Goal: Navigation & Orientation: Find specific page/section

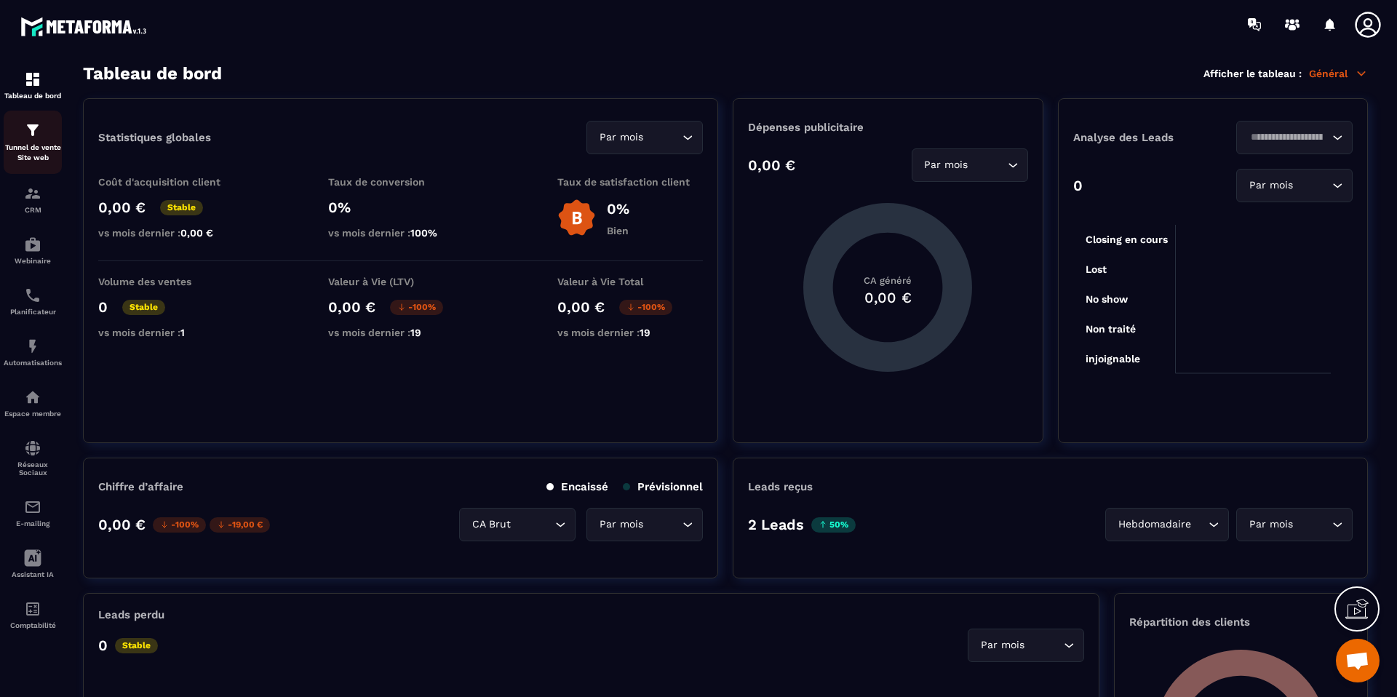
click at [36, 148] on p "Tunnel de vente Site web" at bounding box center [33, 153] width 58 height 20
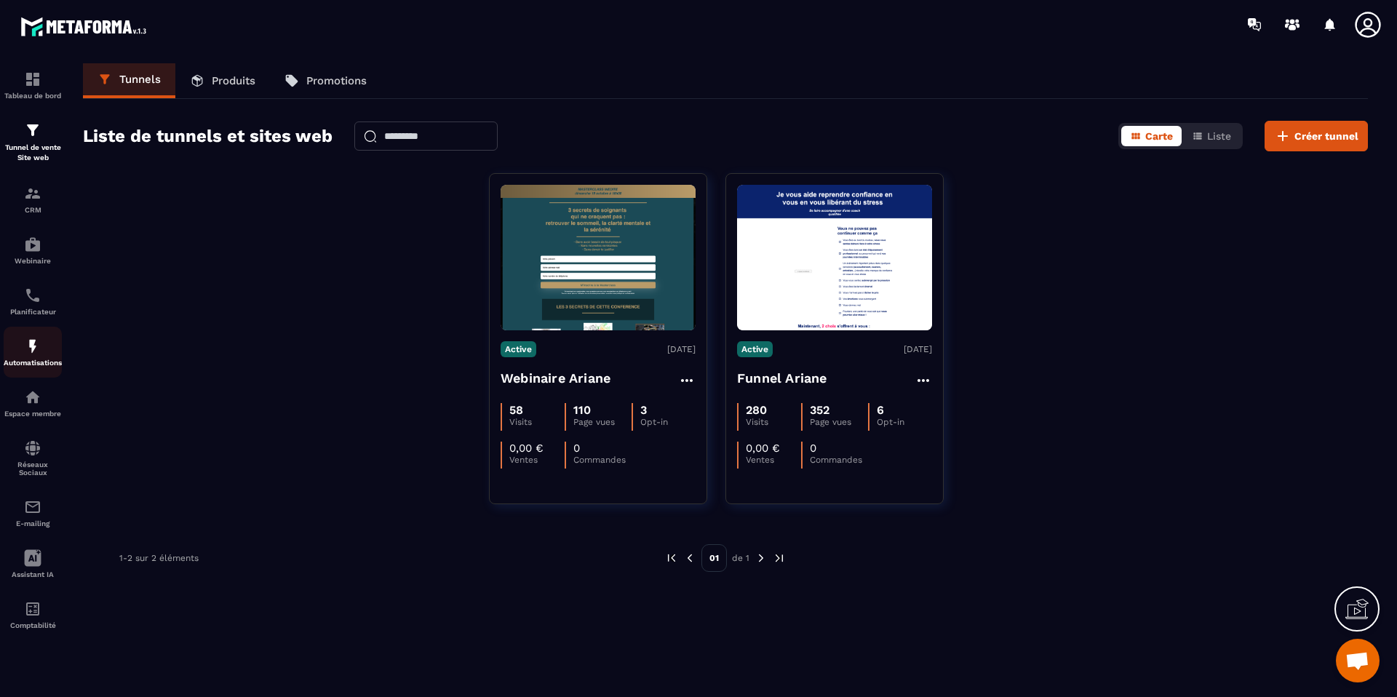
click at [33, 364] on p "Automatisations" at bounding box center [33, 363] width 58 height 8
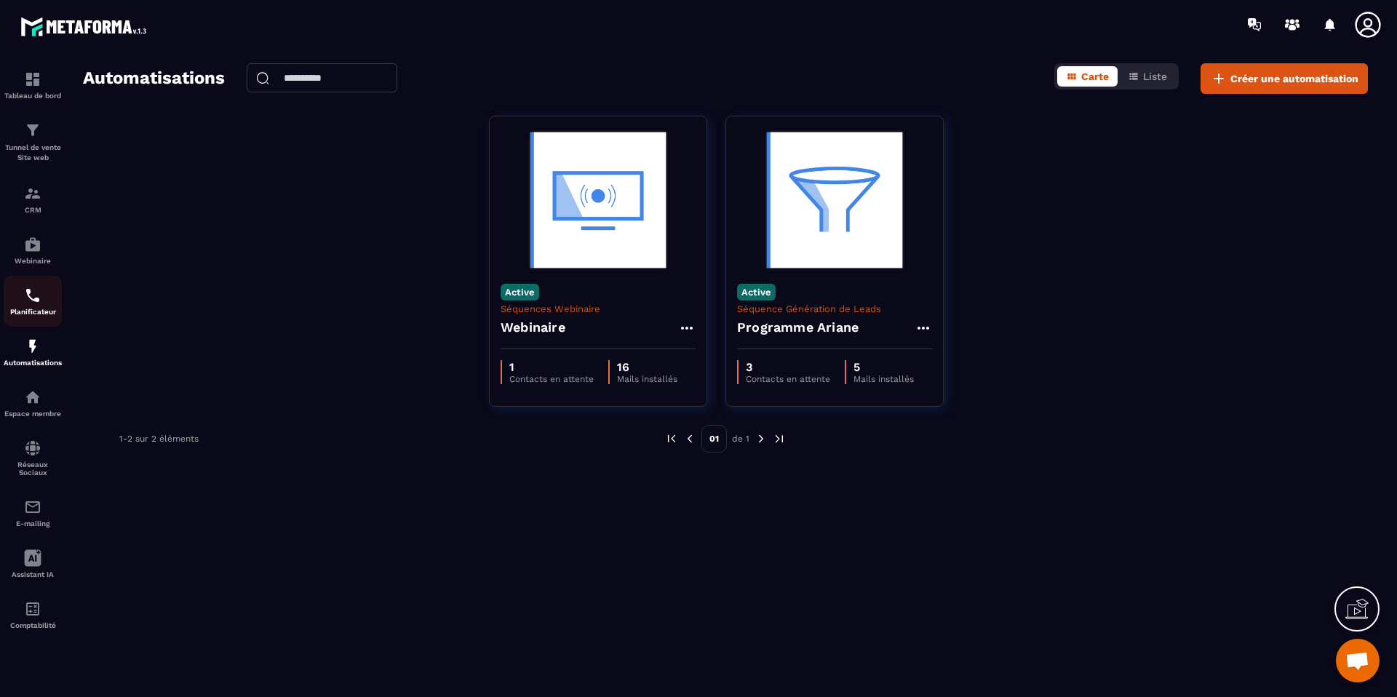
click at [33, 290] on img at bounding box center [32, 295] width 17 height 17
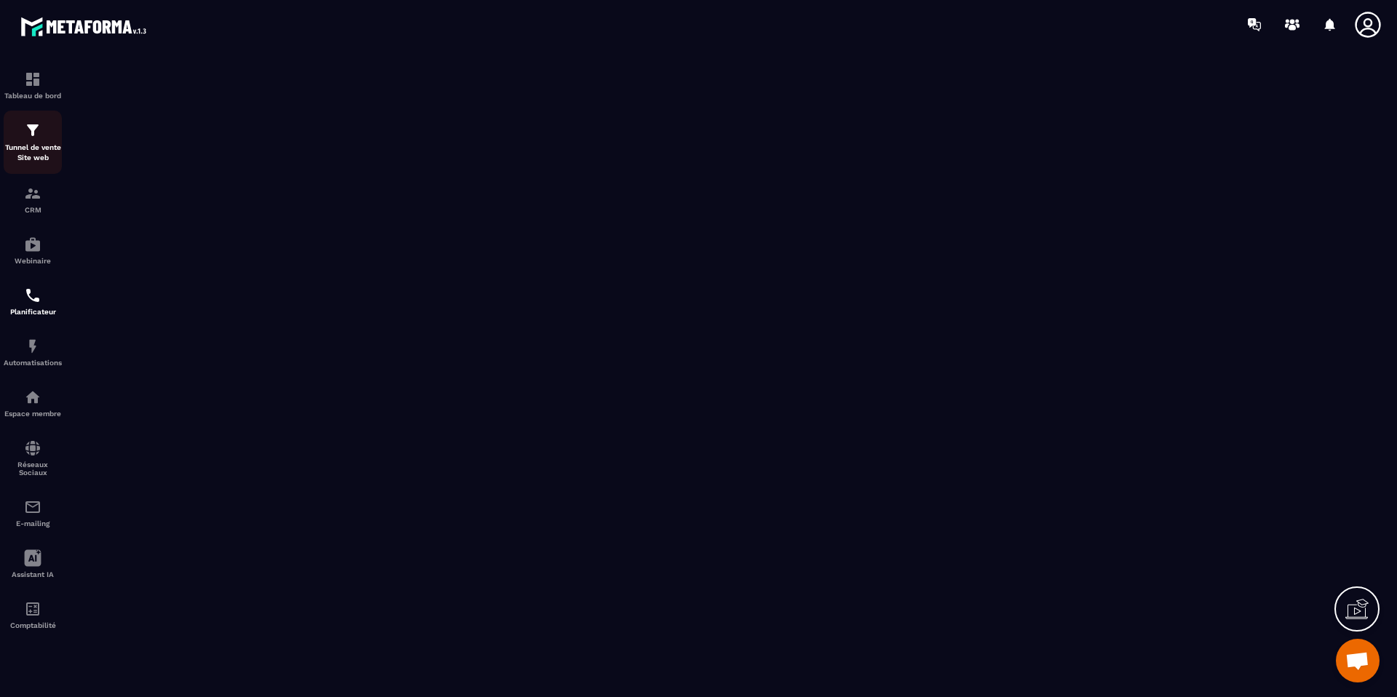
click at [34, 152] on p "Tunnel de vente Site web" at bounding box center [33, 153] width 58 height 20
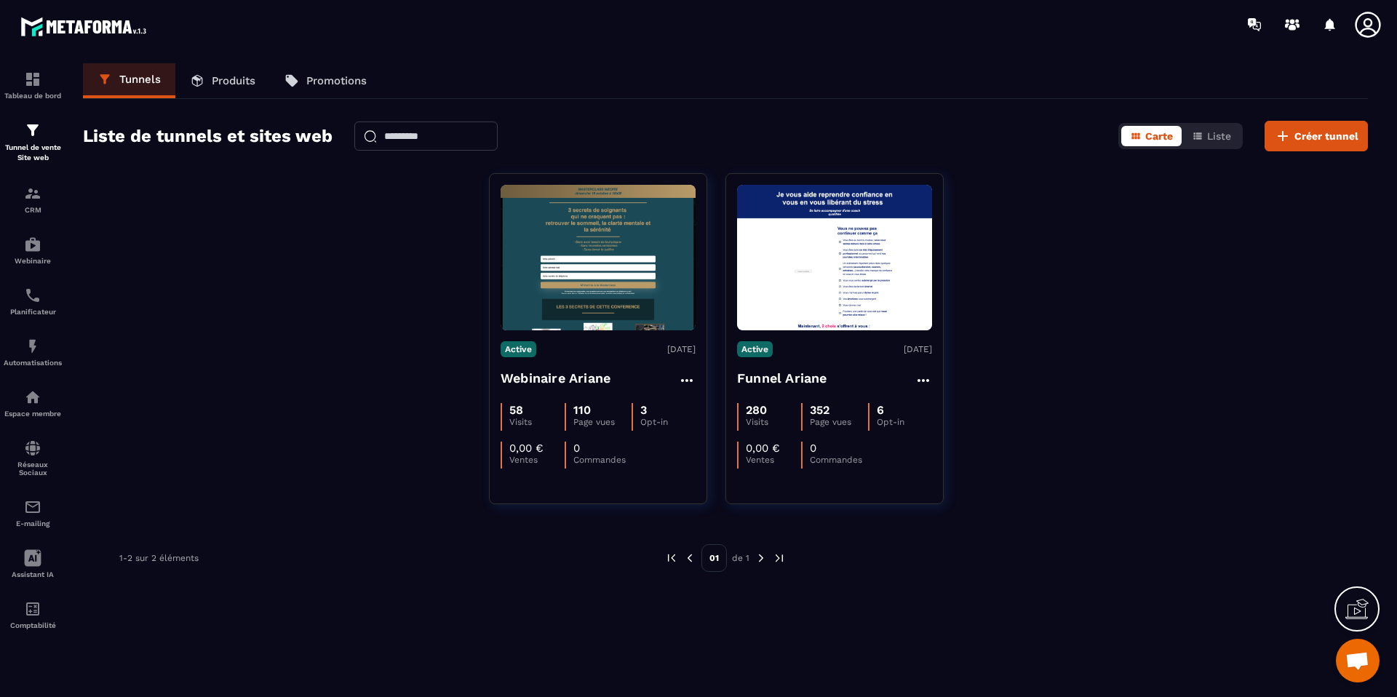
click at [220, 74] on p "Produits" at bounding box center [234, 80] width 44 height 13
